Goal: Transaction & Acquisition: Purchase product/service

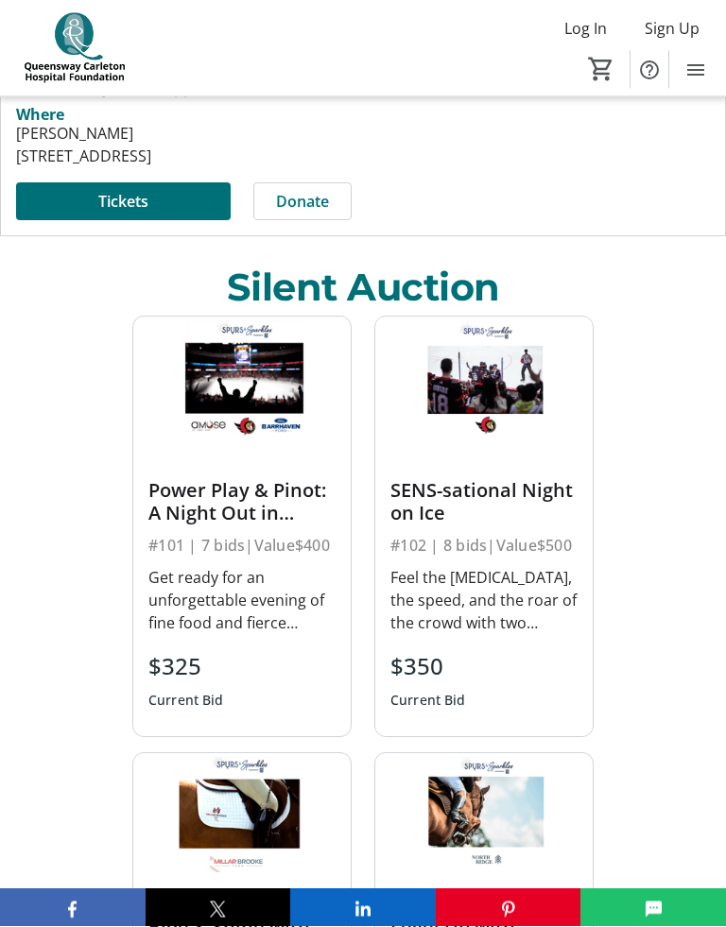
scroll to position [611, 0]
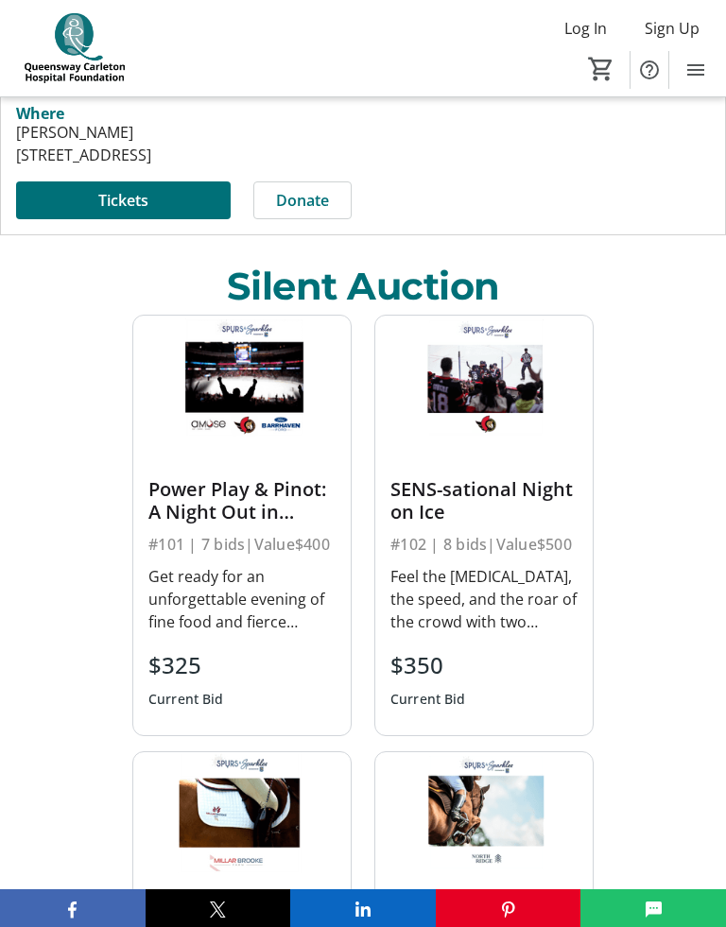
click at [285, 608] on div "Get ready for an unforgettable evening of fine food and fierce competition with…" at bounding box center [241, 599] width 187 height 68
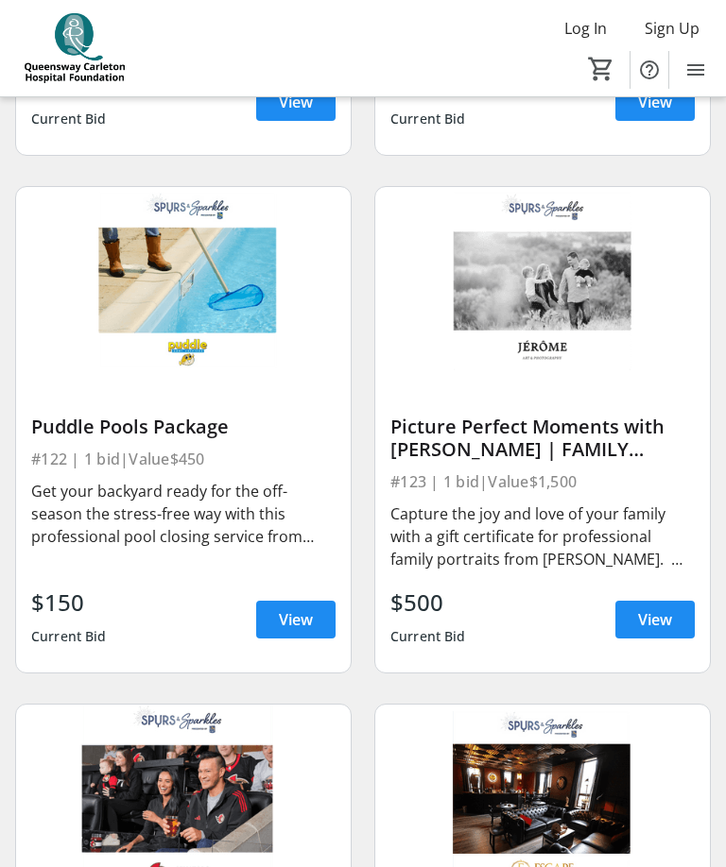
scroll to position [5303, 0]
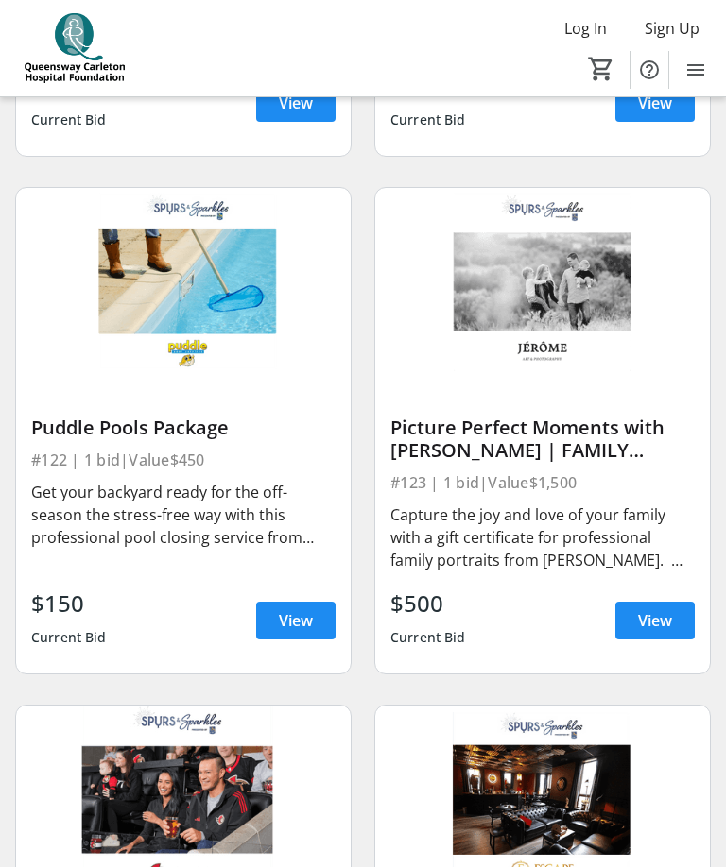
click at [650, 616] on span "View" at bounding box center [655, 620] width 34 height 23
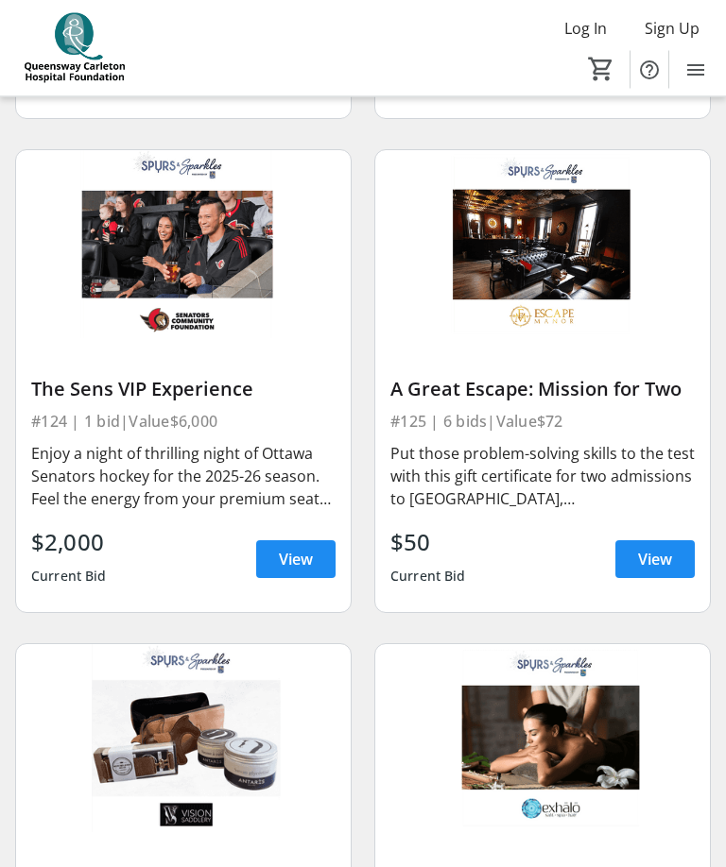
scroll to position [5840, 0]
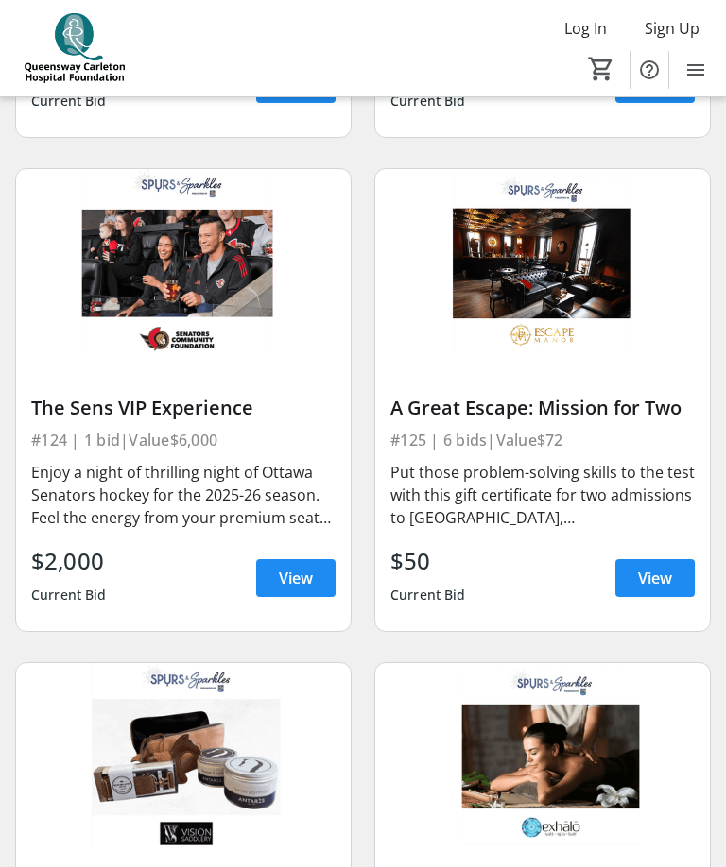
click at [289, 576] on span "View" at bounding box center [296, 578] width 34 height 23
